Goal: Entertainment & Leisure: Consume media (video, audio)

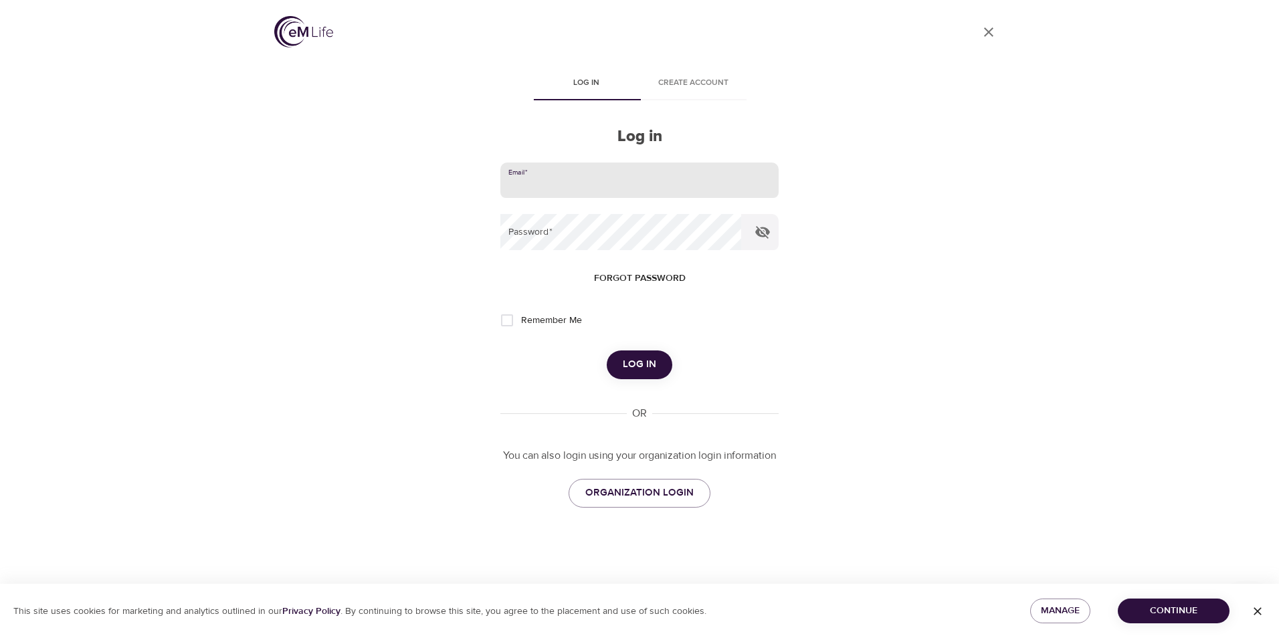
click at [556, 189] on input "email" at bounding box center [639, 181] width 278 height 36
type input "[EMAIL_ADDRESS][DOMAIN_NAME]"
click at [607, 351] on button "Log in" at bounding box center [640, 365] width 66 height 28
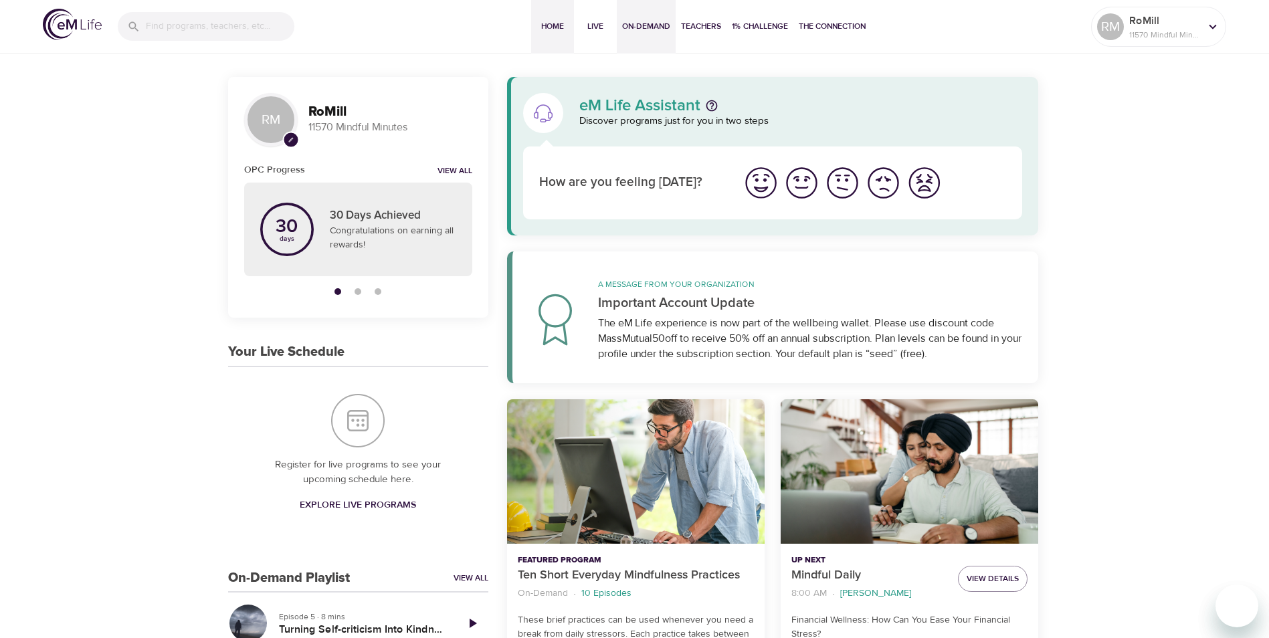
click at [642, 25] on span "On-Demand" at bounding box center [646, 26] width 48 height 14
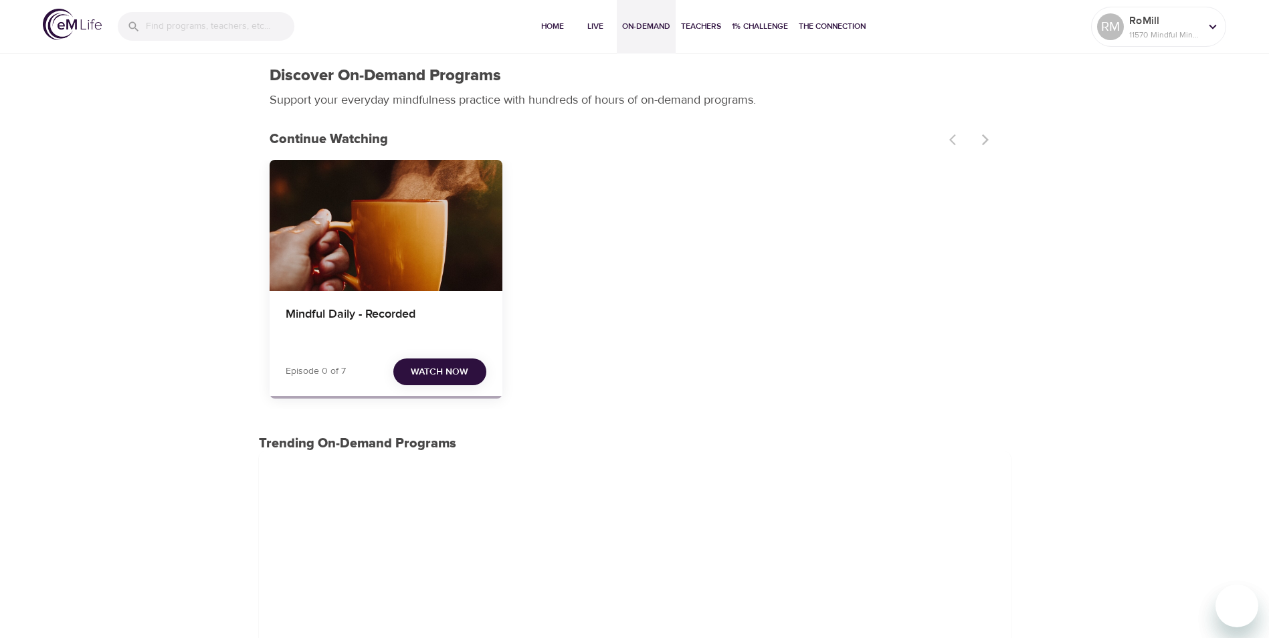
click at [453, 369] on span "Watch Now" at bounding box center [440, 372] width 58 height 17
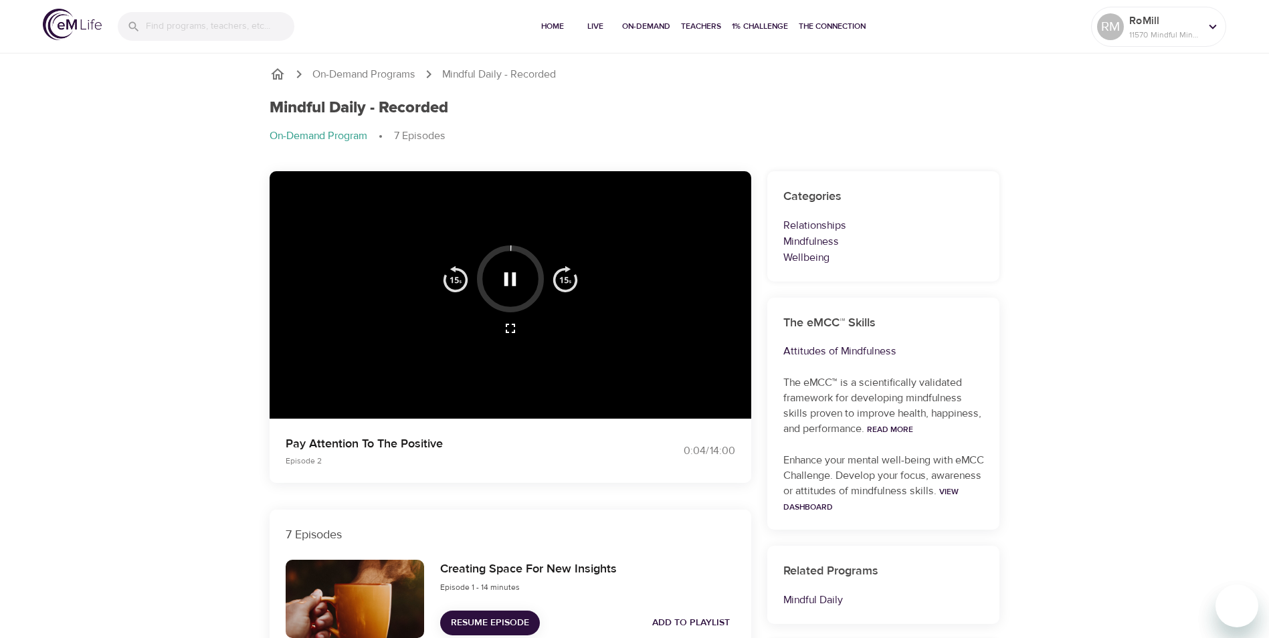
click at [510, 285] on icon "button" at bounding box center [509, 279] width 23 height 23
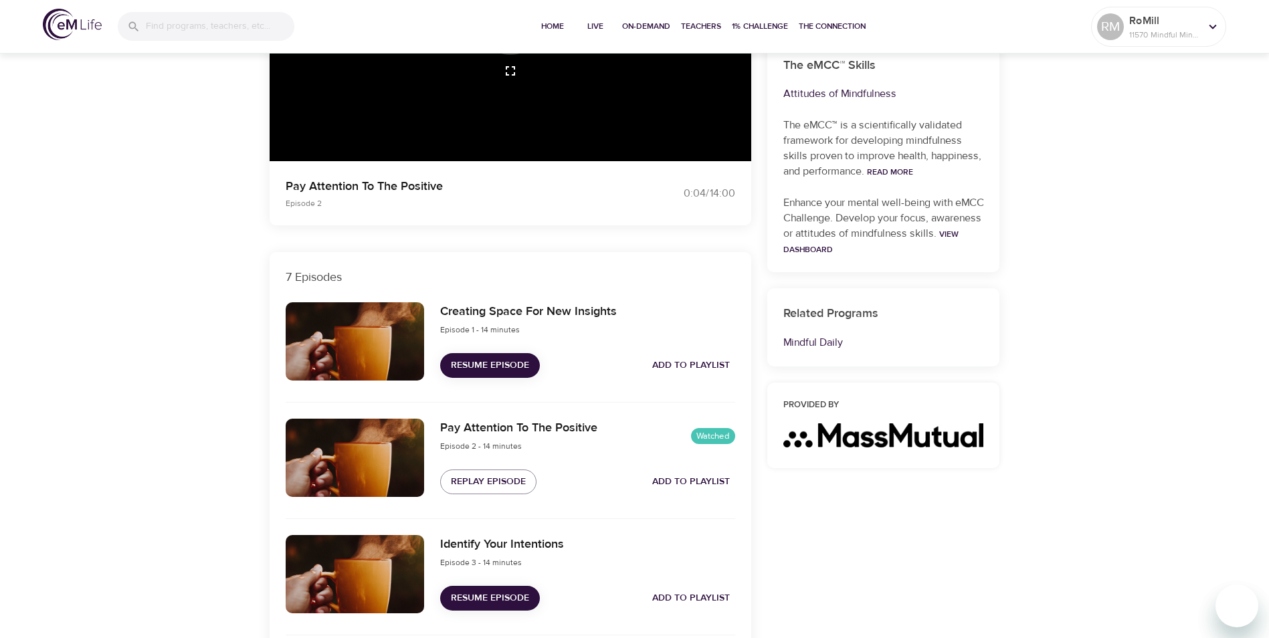
scroll to position [401, 0]
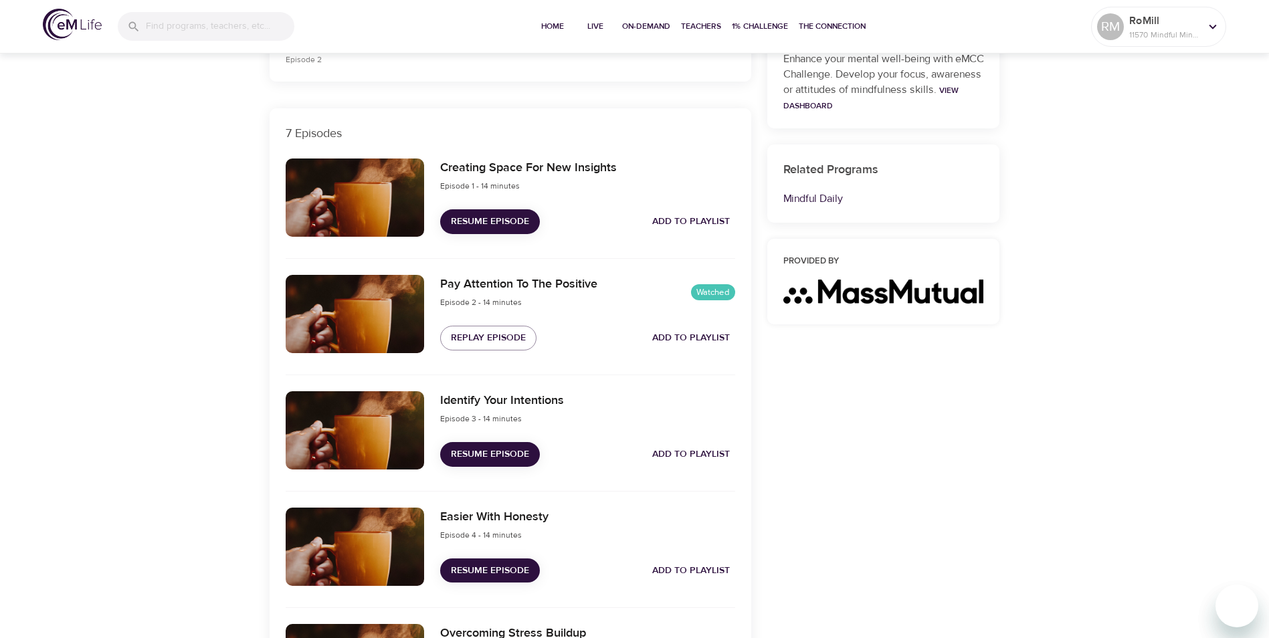
click at [474, 452] on span "Resume Episode" at bounding box center [490, 454] width 78 height 17
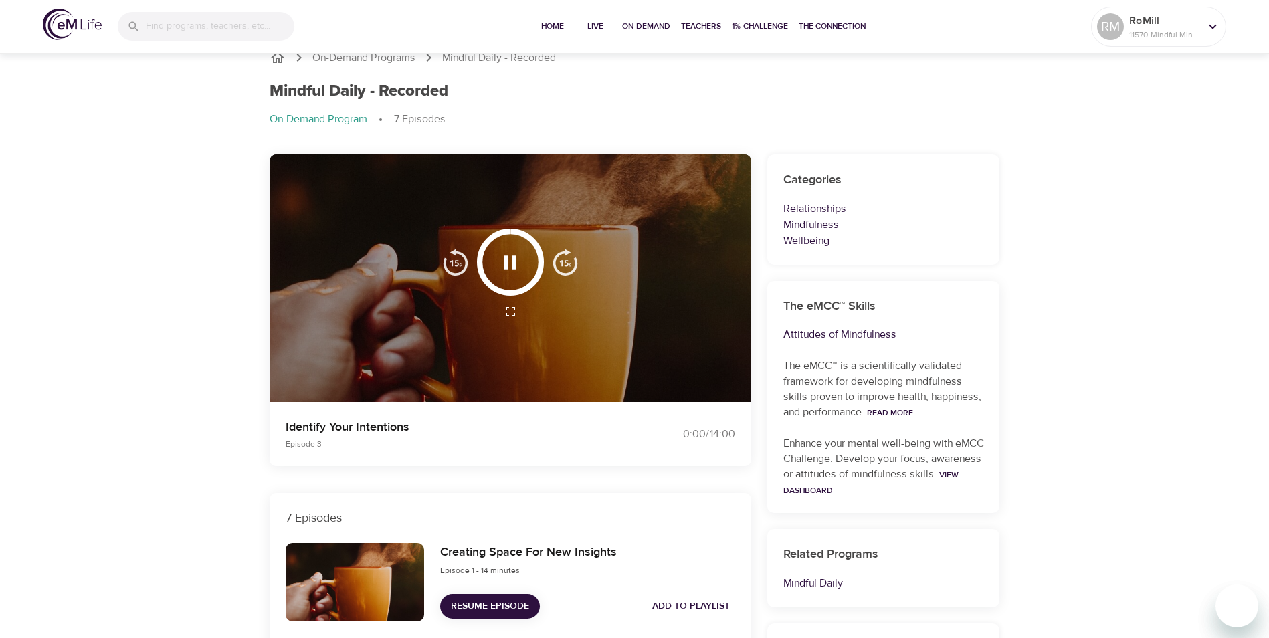
scroll to position [0, 0]
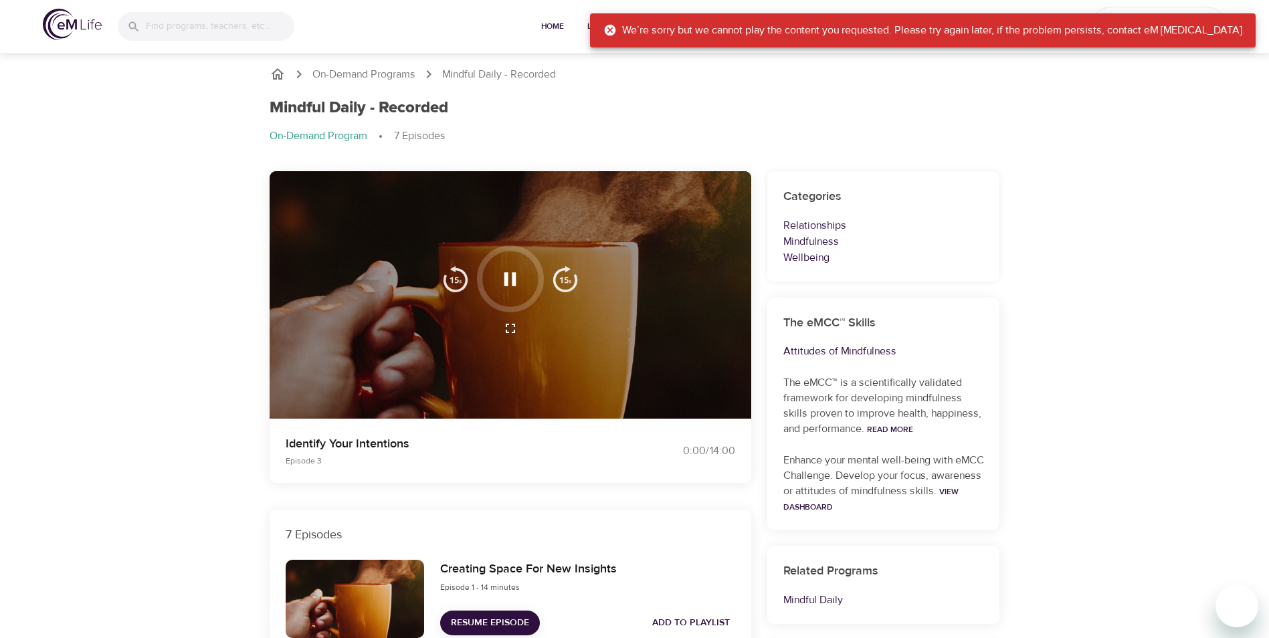
click at [616, 28] on icon at bounding box center [610, 30] width 11 height 11
click at [616, 25] on icon at bounding box center [610, 30] width 11 height 11
click at [616, 30] on icon at bounding box center [610, 30] width 11 height 11
